Goal: Check status

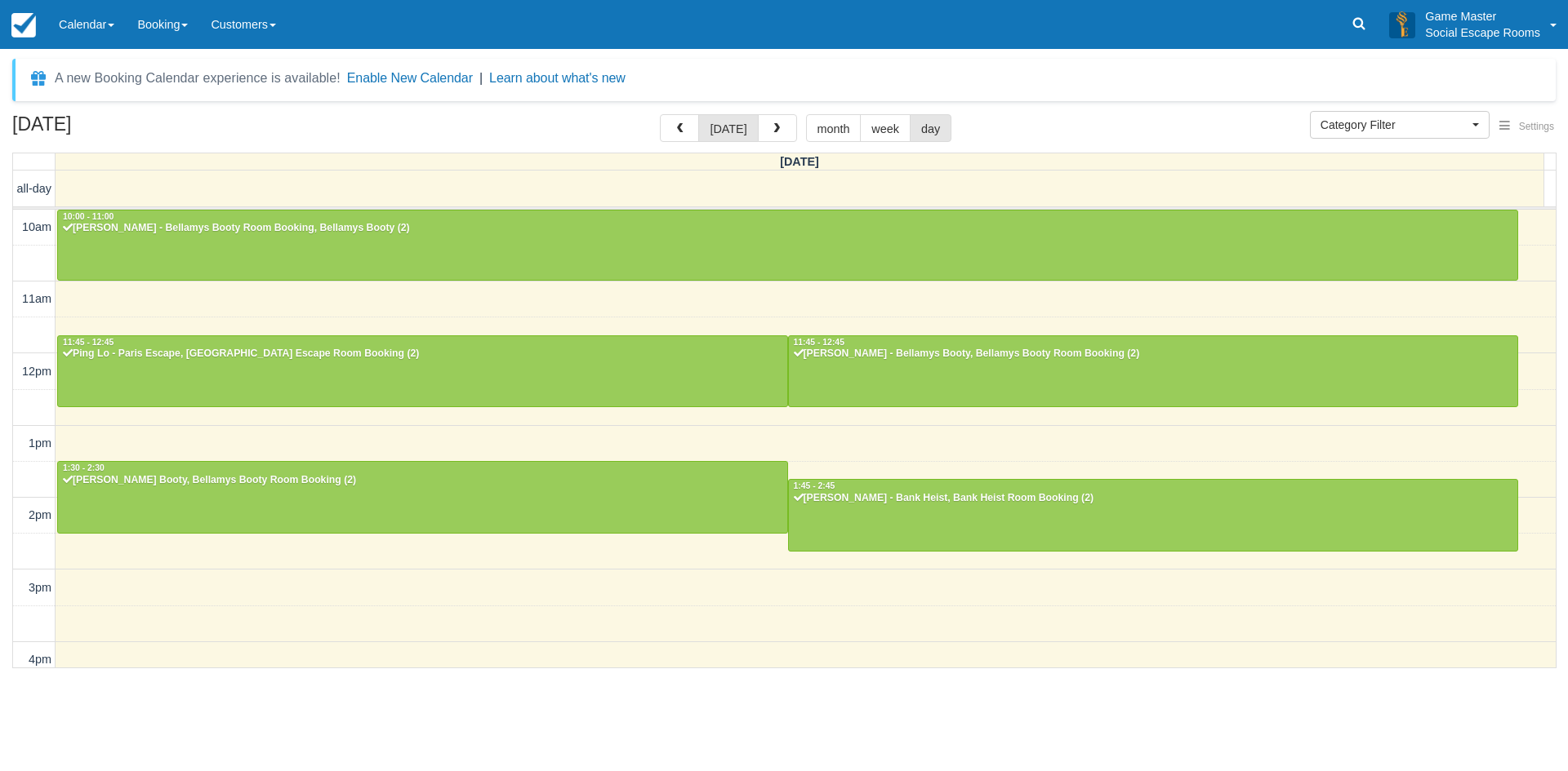
select select
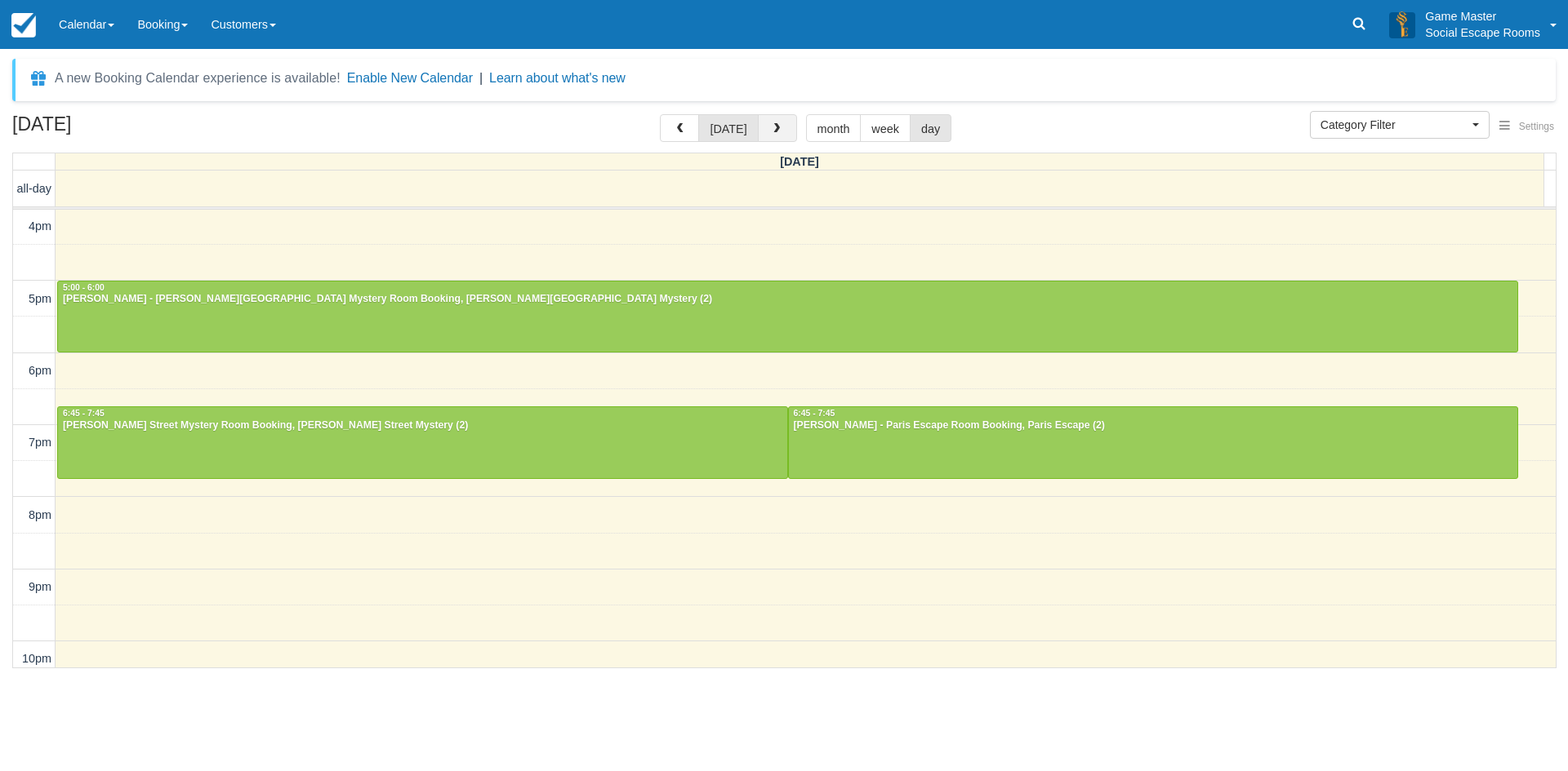
click at [777, 127] on span "button" at bounding box center [777, 129] width 11 height 11
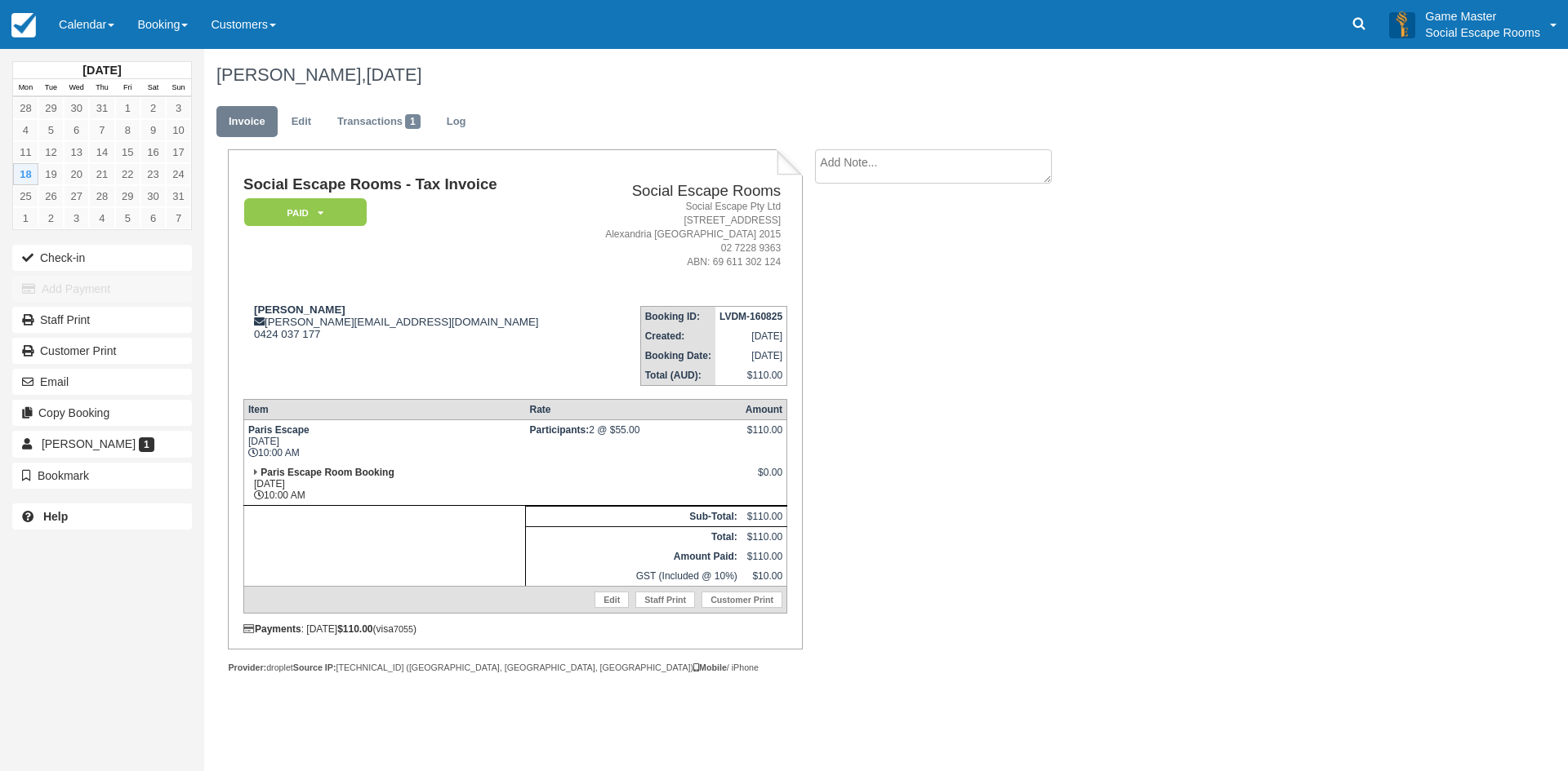
click at [280, 311] on strong "Peter Gaffney" at bounding box center [299, 310] width 91 height 12
drag, startPoint x: 280, startPoint y: 311, endPoint x: 292, endPoint y: 311, distance: 12.0
click at [292, 311] on strong "Peter Gaffney" at bounding box center [299, 310] width 91 height 12
click at [277, 308] on strong "Peter Gaffney" at bounding box center [299, 310] width 91 height 12
click at [284, 309] on strong "Peter Gaffney" at bounding box center [299, 310] width 91 height 12
